Goal: Transaction & Acquisition: Purchase product/service

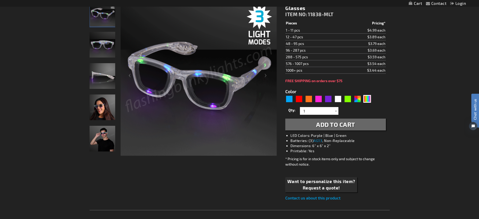
scroll to position [81, 0]
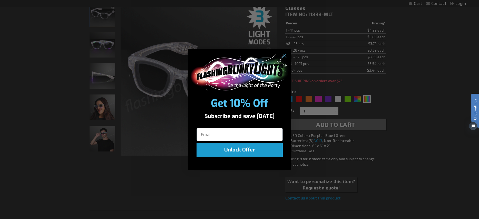
click at [314, 186] on div "Close dialog Get 10% Off Subscribe and save today Unlock Offer Submit" at bounding box center [239, 109] width 479 height 219
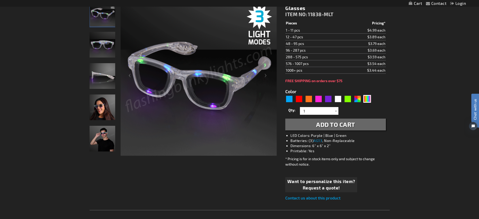
click at [315, 181] on span "Want to personalize this item?" at bounding box center [321, 181] width 68 height 7
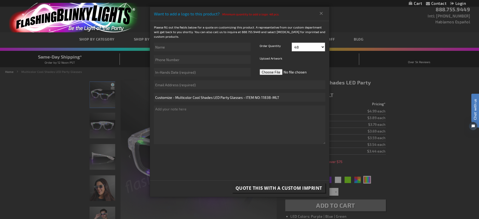
scroll to position [2, 0]
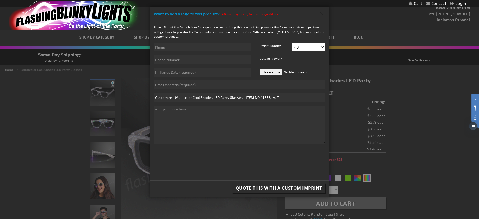
click at [321, 13] on button "Close" at bounding box center [321, 13] width 8 height 8
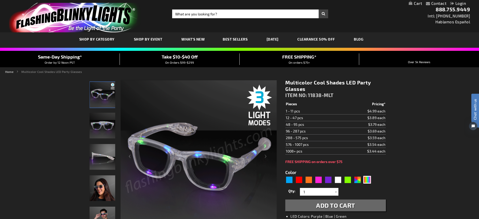
scroll to position [0, 0]
click at [355, 180] on div "AST" at bounding box center [357, 179] width 8 height 8
type input "5630"
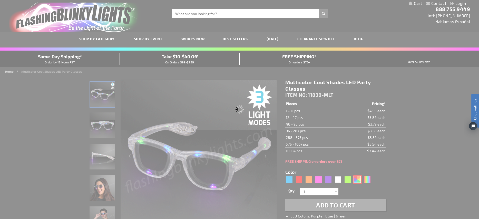
type input "11838-AST"
type input "Customize - Assorted Cool Shades LED Party Glasses - ITEM NO: 11838-AST"
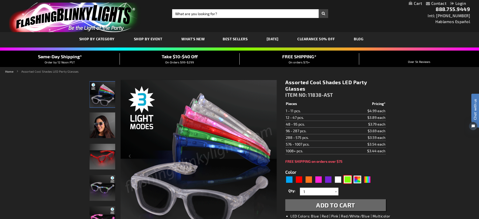
click at [346, 181] on div "Green" at bounding box center [347, 179] width 8 height 8
type input "5648"
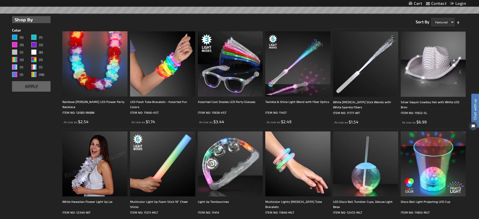
scroll to position [147, 0]
click at [170, 69] on img at bounding box center [162, 63] width 65 height 65
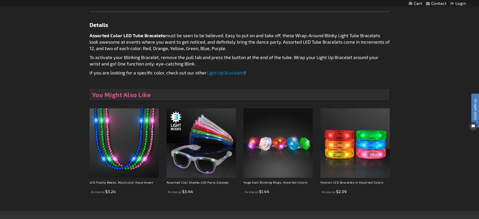
scroll to position [313, 0]
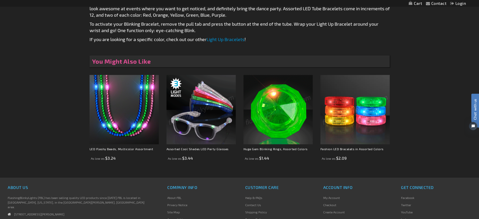
click at [336, 110] on img at bounding box center [354, 109] width 69 height 69
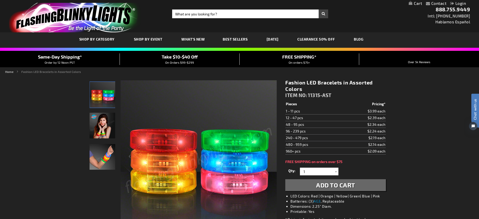
click at [228, 38] on span "Best Sellers" at bounding box center [234, 39] width 25 height 4
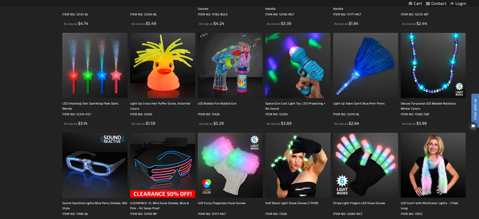
scroll to position [746, 0]
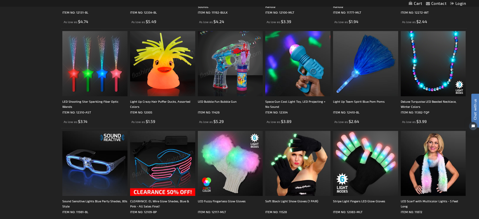
click at [170, 166] on img at bounding box center [162, 163] width 65 height 65
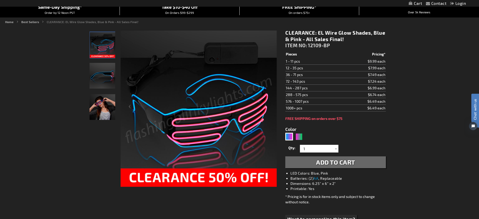
scroll to position [51, 0]
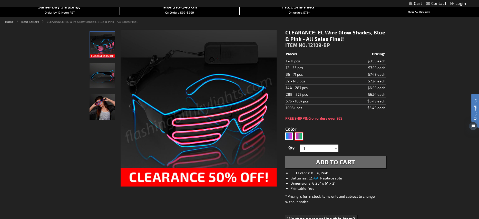
click at [297, 138] on div "Pink, Green" at bounding box center [299, 136] width 8 height 8
type input "5673"
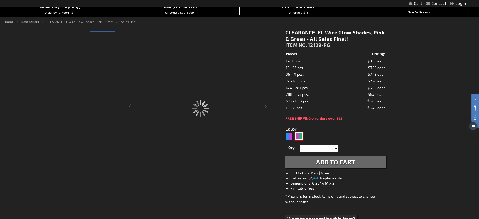
type input "12109-PG"
type input "Customize - CLEARANCE: EL Wire Glow Shades, Pink &amp; Green - All Sales Final!…"
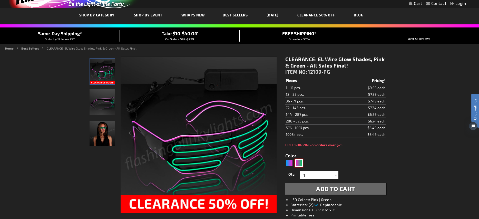
scroll to position [18, 0]
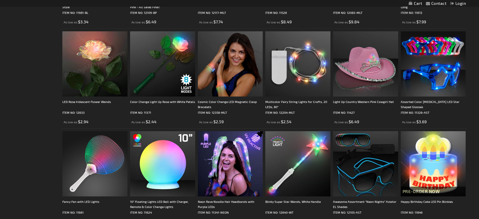
scroll to position [945, 0]
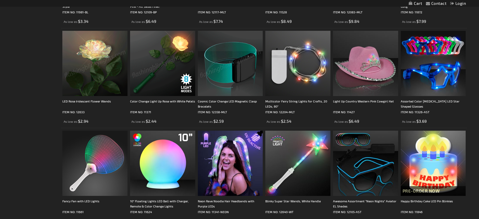
click at [228, 71] on img at bounding box center [230, 63] width 65 height 65
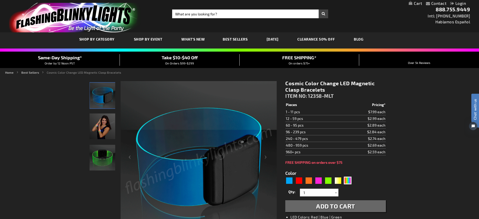
click at [229, 38] on span "Best Sellers" at bounding box center [234, 39] width 25 height 4
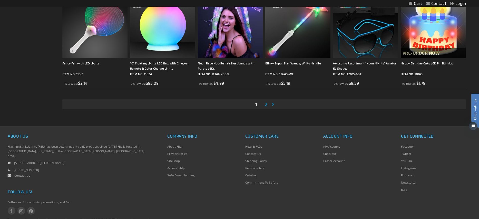
scroll to position [1083, 0]
click at [266, 105] on span "2" at bounding box center [265, 104] width 3 height 6
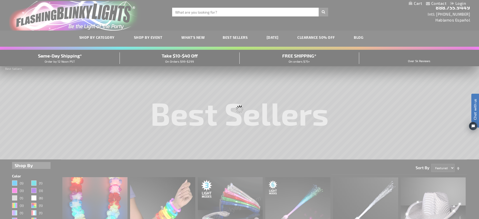
scroll to position [0, 0]
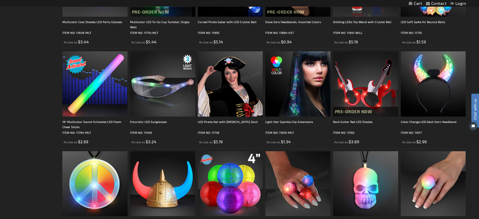
scroll to position [734, 0]
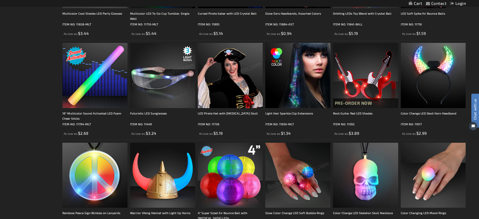
click at [143, 80] on img at bounding box center [162, 75] width 65 height 65
